Goal: Task Accomplishment & Management: Use online tool/utility

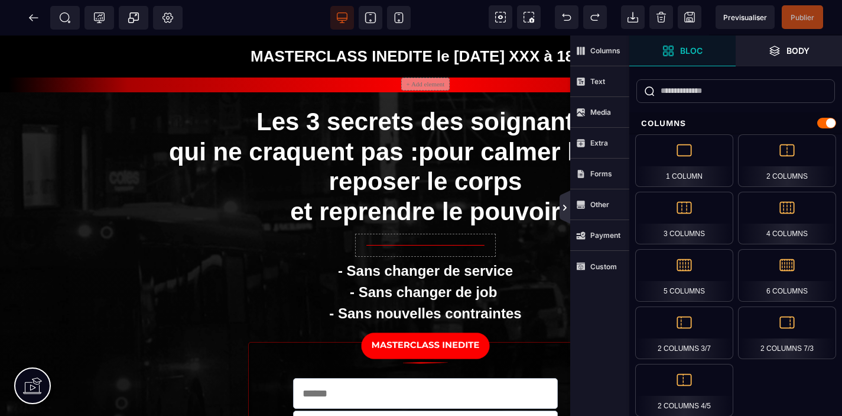
click at [565, 209] on icon at bounding box center [564, 207] width 9 height 9
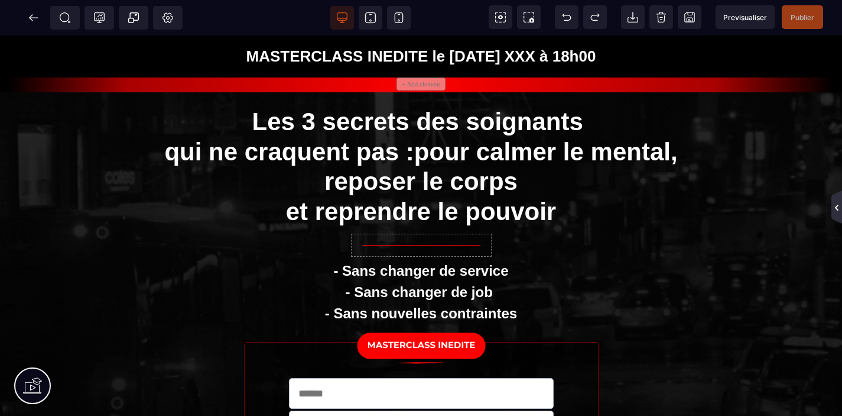
click at [837, 205] on icon at bounding box center [837, 208] width 4 height 6
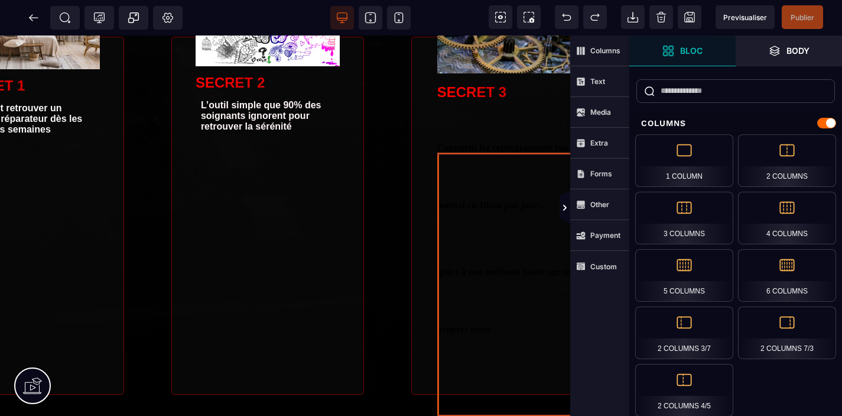
scroll to position [735, 157]
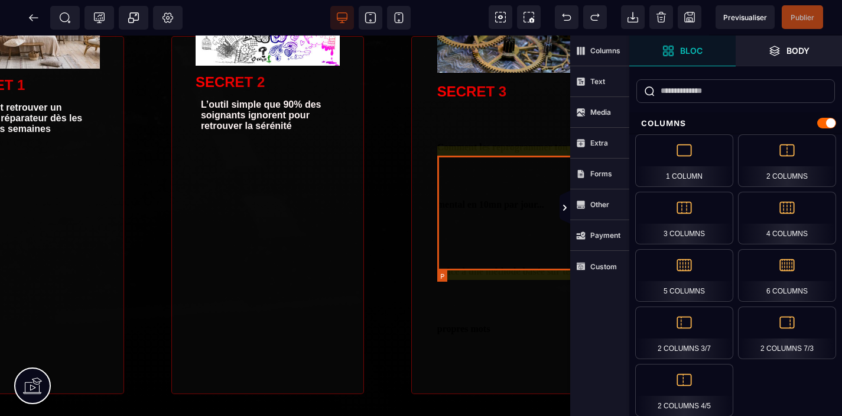
click at [487, 195] on p "Comment les reprogrammer ton mental en 10mn par jour..." at bounding box center [509, 175] width 144 height 115
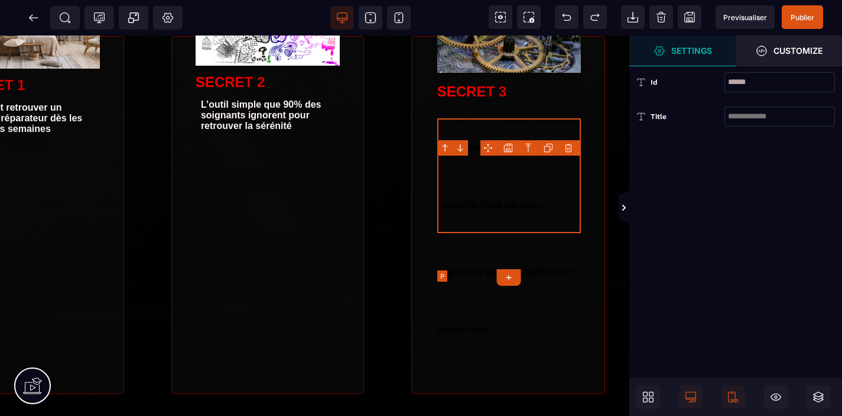
click at [487, 195] on p "Comment les reprogrammer ton mental en 10mn par jour..." at bounding box center [509, 175] width 144 height 115
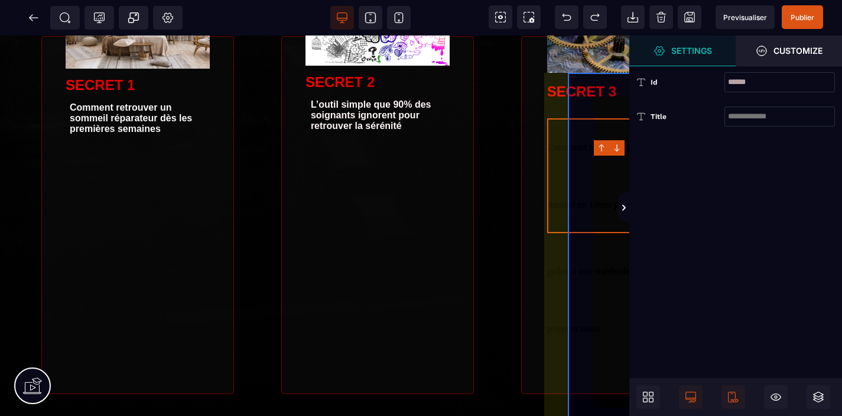
scroll to position [735, 0]
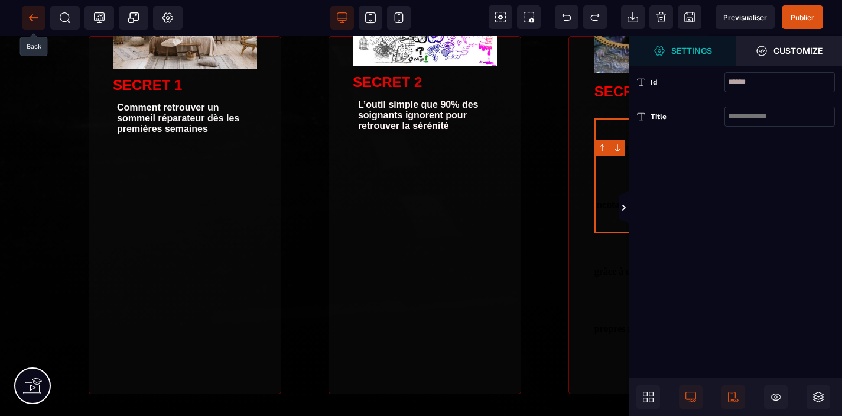
click at [34, 17] on icon at bounding box center [33, 17] width 9 height 1
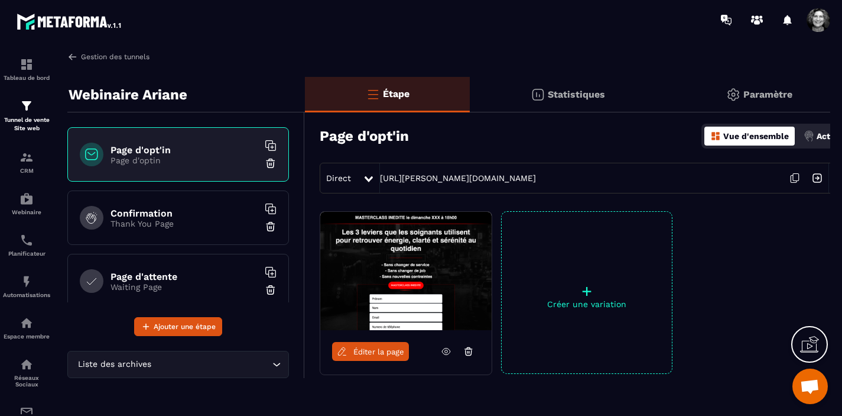
click at [74, 56] on img at bounding box center [72, 56] width 11 height 11
